Goal: Task Accomplishment & Management: Manage account settings

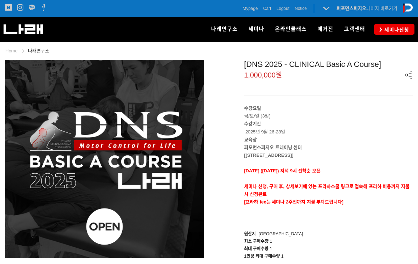
click at [263, 10] on span "Cart" at bounding box center [267, 8] width 8 height 7
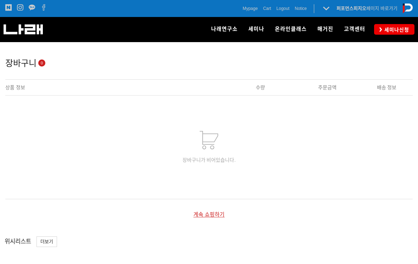
click at [249, 10] on span "Mypage" at bounding box center [250, 8] width 15 height 7
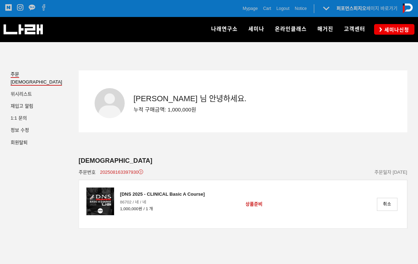
click at [387, 203] on link "취소" at bounding box center [387, 204] width 21 height 13
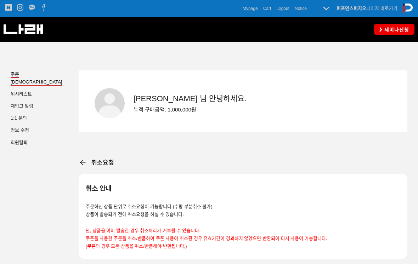
checkbox input "true"
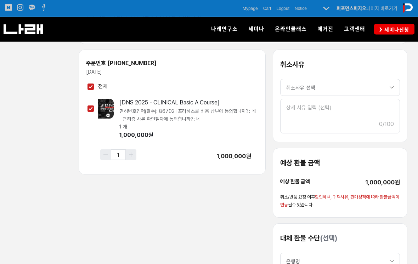
scroll to position [217, 0]
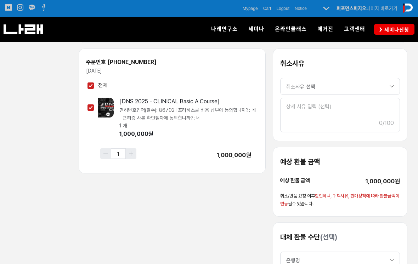
click at [353, 82] on select "취소사유 선택 구매 의사 취소 색상 및 사이즈 변경 다른 상품 잘못 주문 서비스 및 상품 불만족 배송 지연 배송 누락 상품 품절 상품 파손 상…" at bounding box center [340, 86] width 120 height 17
select select "구매 의사 취소"
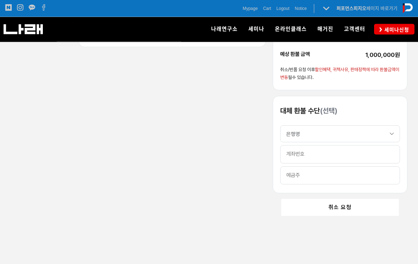
scroll to position [344, 0]
click at [378, 206] on button "취소 요청" at bounding box center [340, 207] width 118 height 17
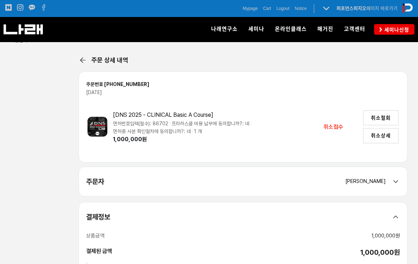
scroll to position [110, 0]
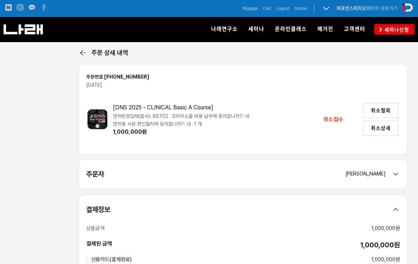
click at [378, 131] on button "취소상세" at bounding box center [380, 128] width 35 height 15
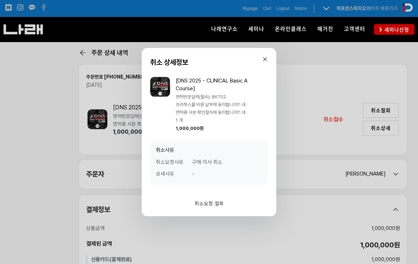
click at [264, 60] on button at bounding box center [265, 59] width 11 height 11
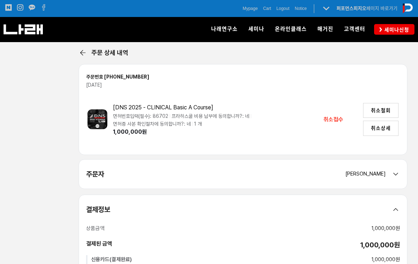
click at [387, 110] on button "취소철회" at bounding box center [380, 110] width 35 height 15
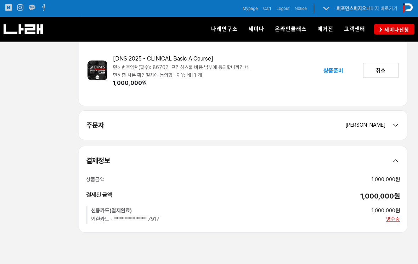
scroll to position [172, 0]
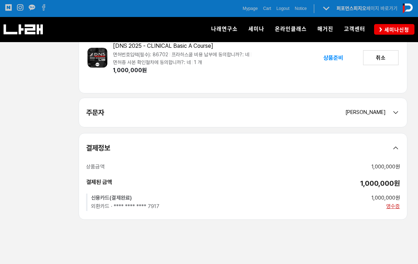
click at [395, 206] on div "영수증" at bounding box center [386, 206] width 28 height 9
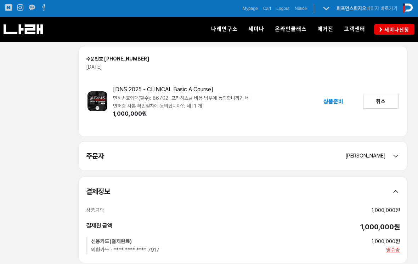
scroll to position [109, 0]
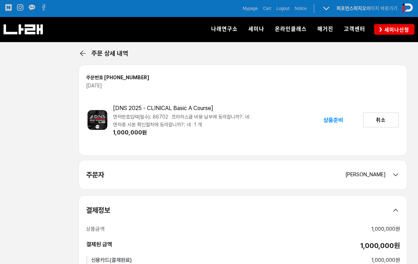
click at [383, 119] on link "취소" at bounding box center [380, 120] width 35 height 15
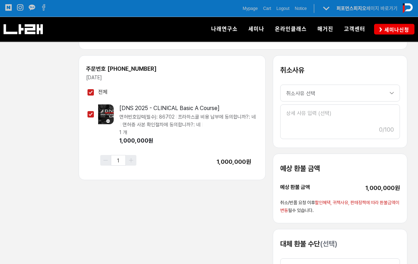
click at [380, 89] on select "취소사유 선택 구매 의사 취소 색상 및 사이즈 변경 다른 상품 잘못 주문 서비스 및 상품 불만족 배송 지연 배송 누락 상품 품절 상품 파손 상…" at bounding box center [340, 93] width 120 height 17
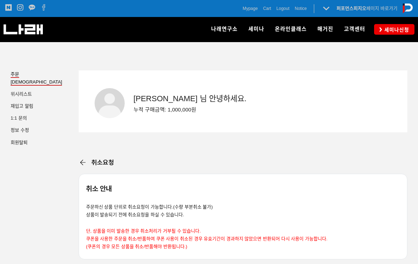
click at [355, 72] on link "문의하기" at bounding box center [367, 65] width 57 height 16
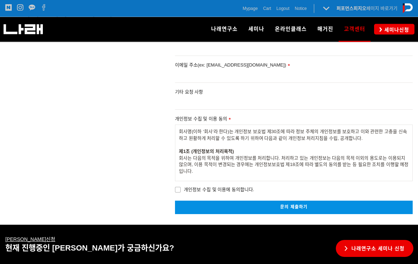
click at [225, 193] on span "개인정보 수집 및 이용에 동의합니다." at bounding box center [214, 190] width 79 height 8
click at [173, 191] on input "개인정보 수집 및 이용에 동의합니다." at bounding box center [170, 189] width 5 height 5
checkbox input "true"
click at [238, 213] on link "문의 제출하기" at bounding box center [294, 207] width 238 height 13
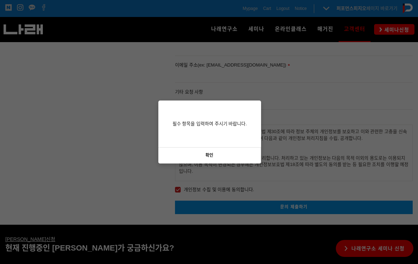
click at [236, 158] on link "확인" at bounding box center [209, 156] width 103 height 16
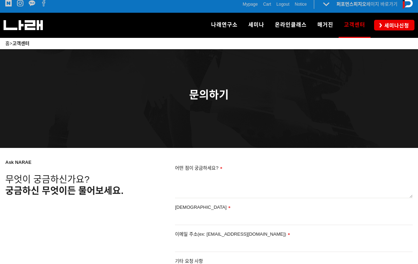
scroll to position [0, 0]
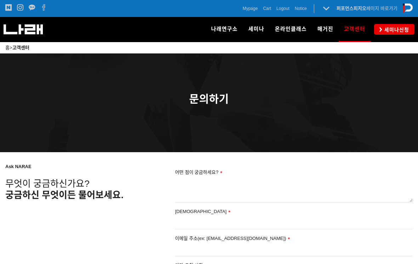
click at [250, 11] on span "Mypage" at bounding box center [250, 8] width 15 height 7
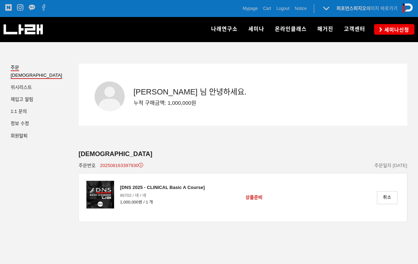
scroll to position [6, 0]
click at [148, 190] on div "[DNS 2025 - CLINICAL Basic A Course]" at bounding box center [162, 188] width 85 height 8
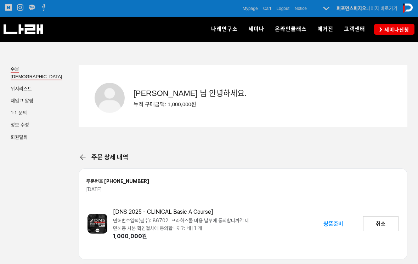
scroll to position [6, 0]
click at [100, 222] on img at bounding box center [98, 224] width 20 height 20
